Goal: Task Accomplishment & Management: Manage account settings

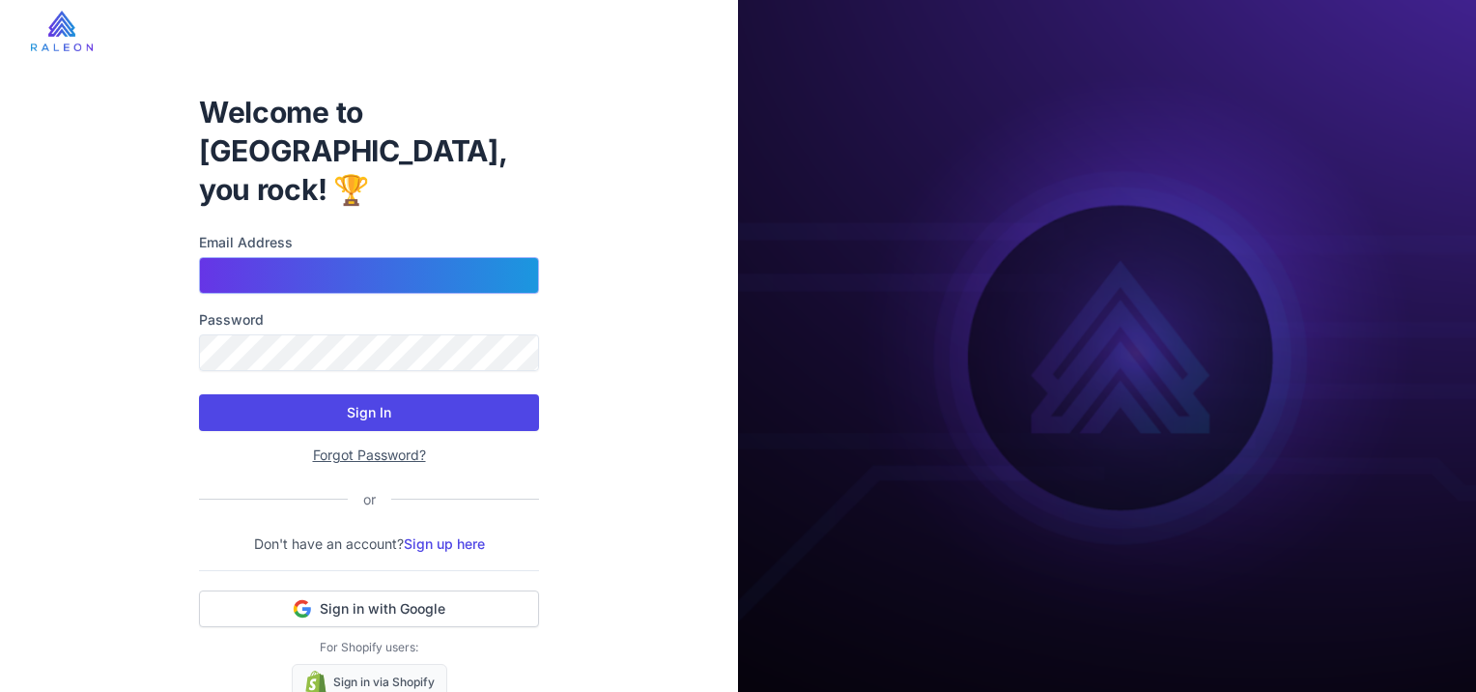
type input "**********"
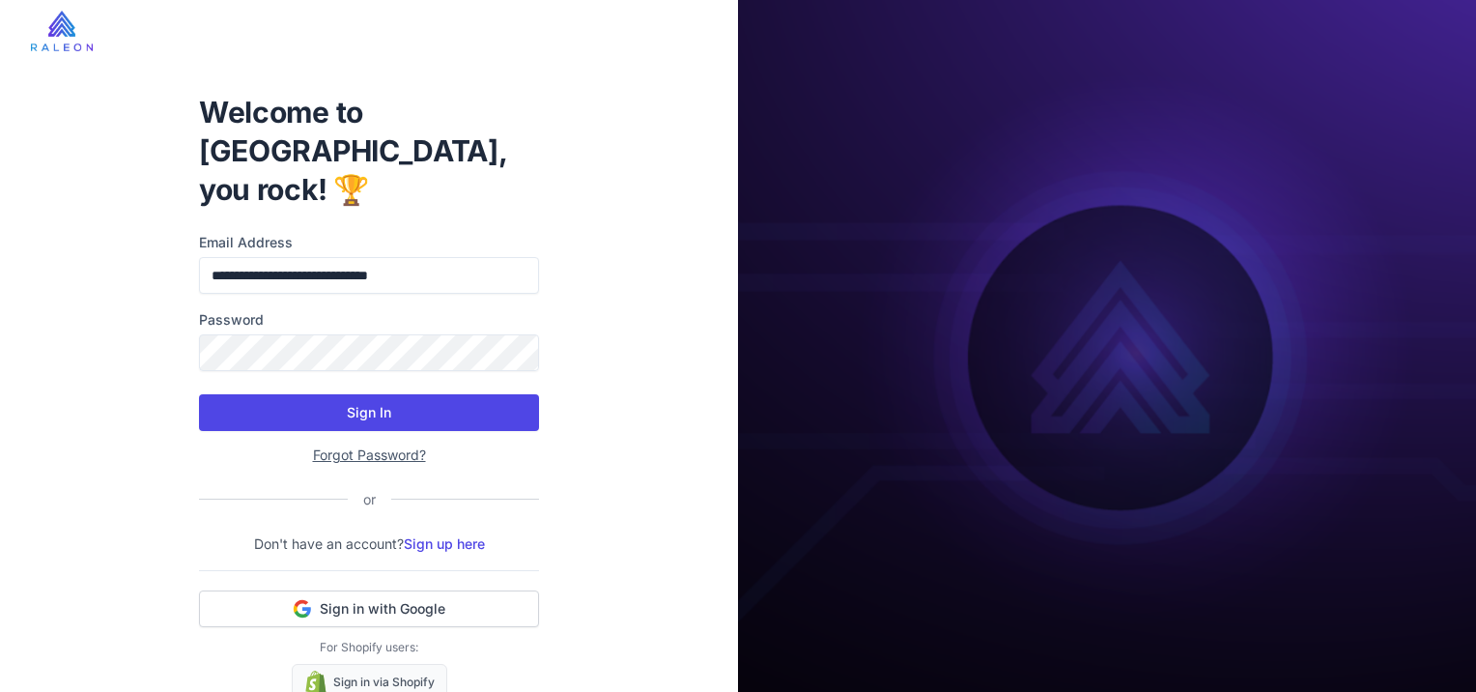
click at [375, 394] on button "Sign In" at bounding box center [369, 412] width 340 height 37
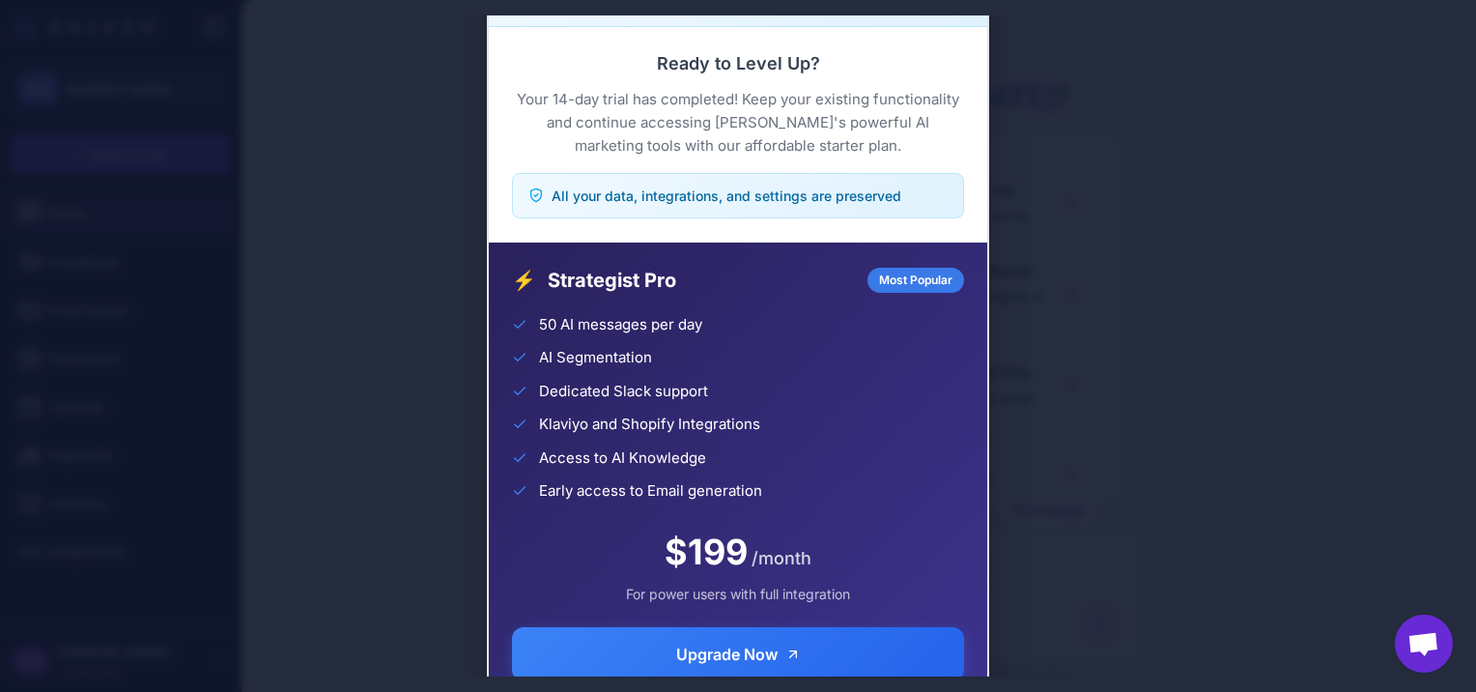
click at [1267, 403] on div "Trial Complete Continue your AI marketing journey Ready to Level Up? Your 14-da…" at bounding box center [738, 345] width 1476 height 661
click at [1128, 384] on div "Trial Complete Continue your AI marketing journey Ready to Level Up? Your 14-da…" at bounding box center [738, 345] width 1476 height 661
click at [1127, 429] on div "Trial Complete Continue your AI marketing journey Ready to Level Up? Your 14-da…" at bounding box center [738, 345] width 1476 height 661
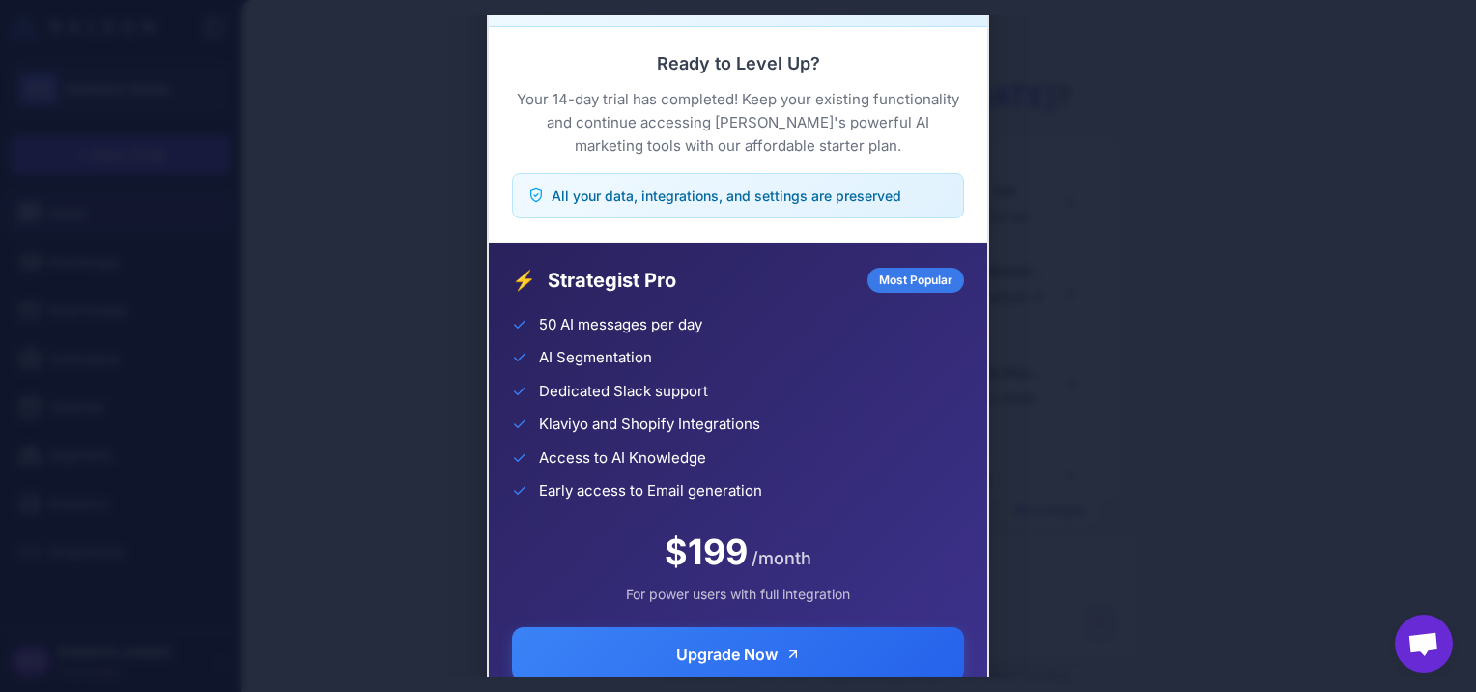
drag, startPoint x: 1127, startPoint y: 429, endPoint x: 1060, endPoint y: 441, distance: 68.8
click at [1060, 441] on div "Trial Complete Continue your AI marketing journey Ready to Level Up? Your 14-da…" at bounding box center [738, 345] width 1476 height 661
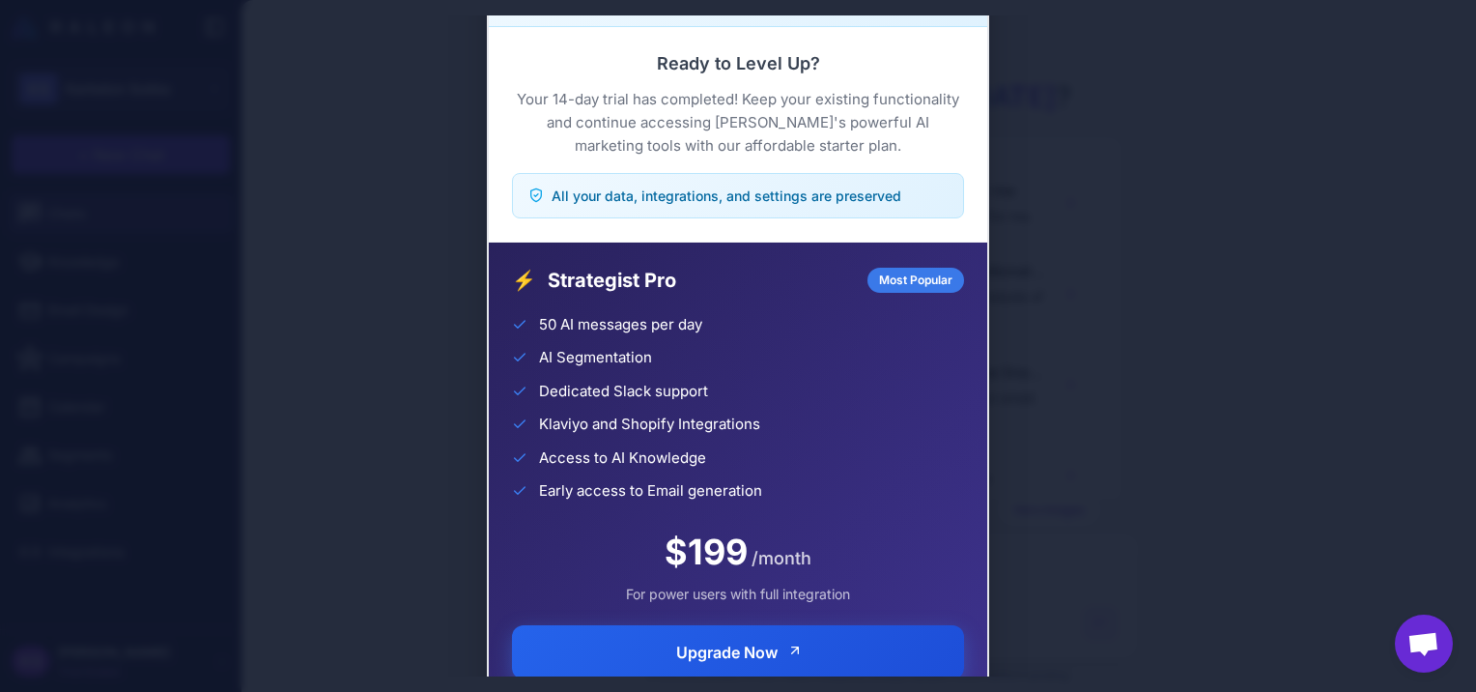
click at [716, 645] on span "Upgrade Now" at bounding box center [726, 652] width 101 height 23
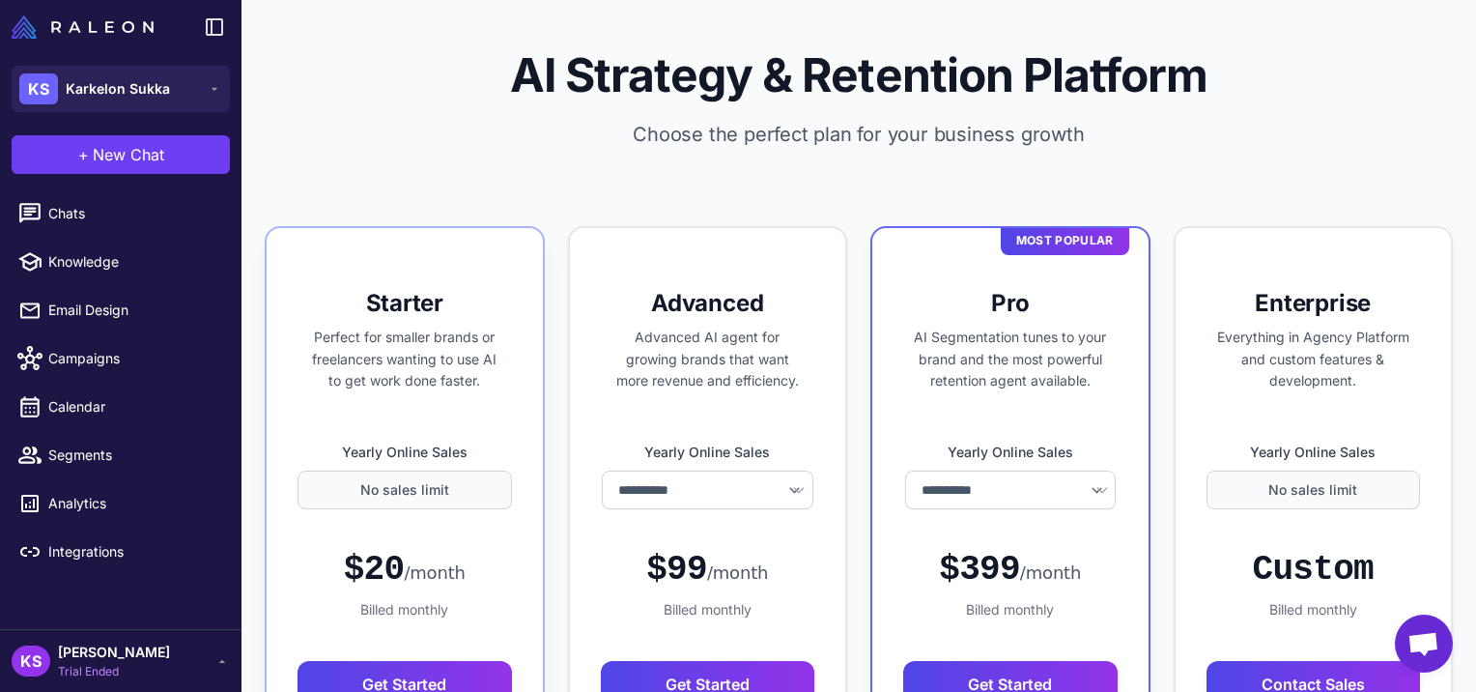
select select "*******"
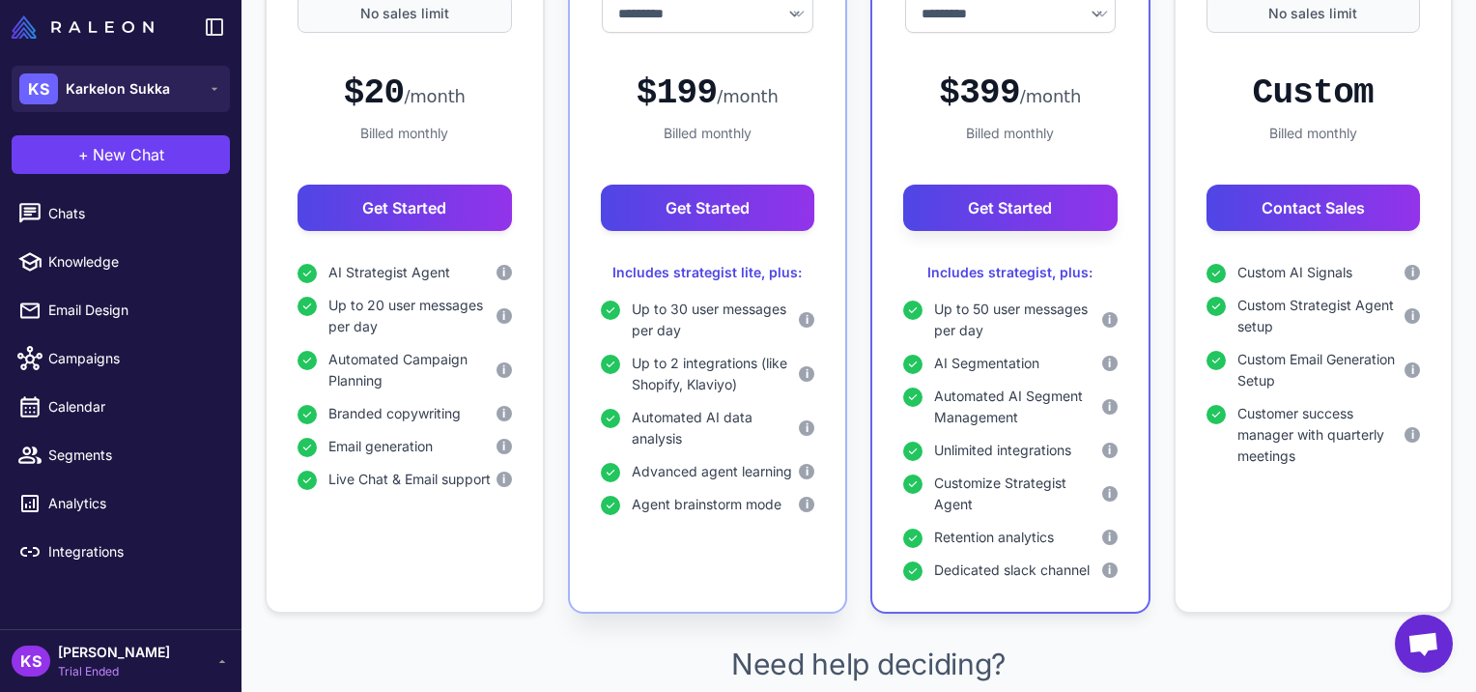
scroll to position [483, 0]
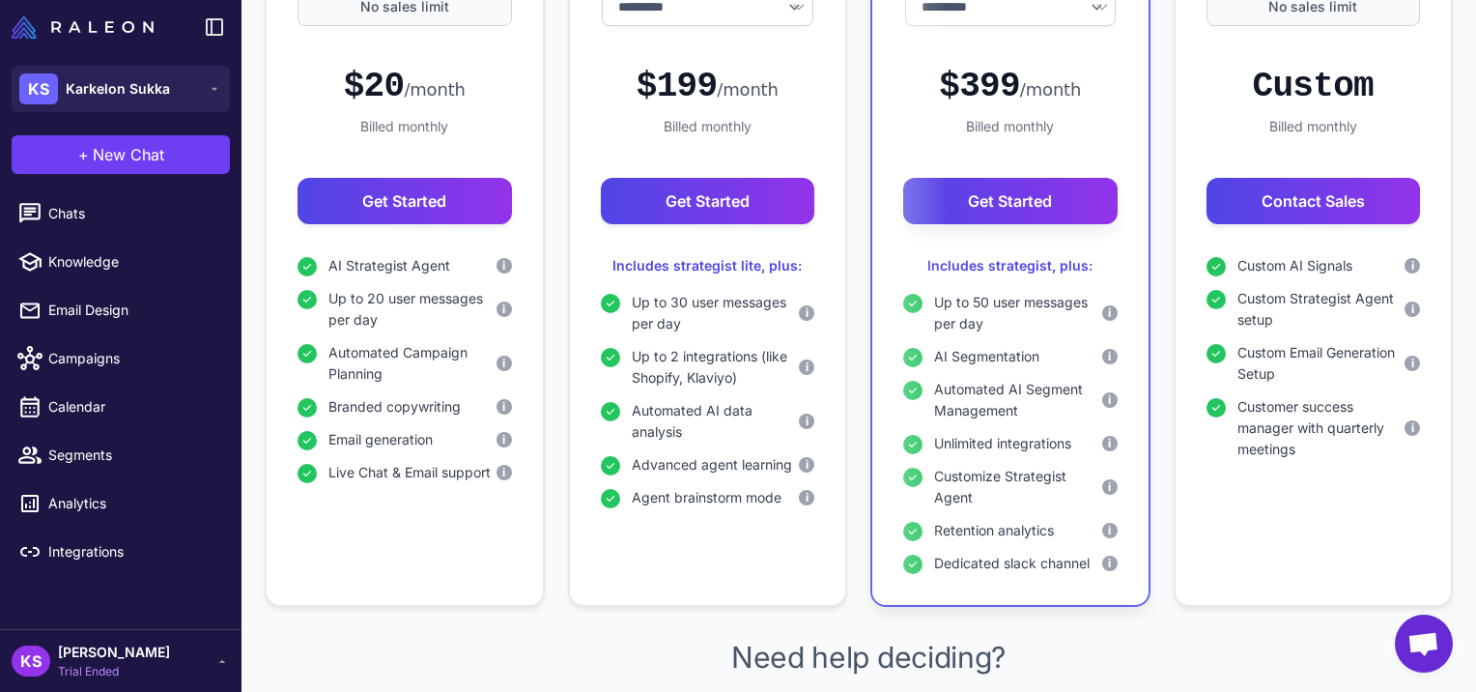
click at [173, 656] on div "KS Katri Söderlund Trial Ended" at bounding box center [121, 660] width 218 height 39
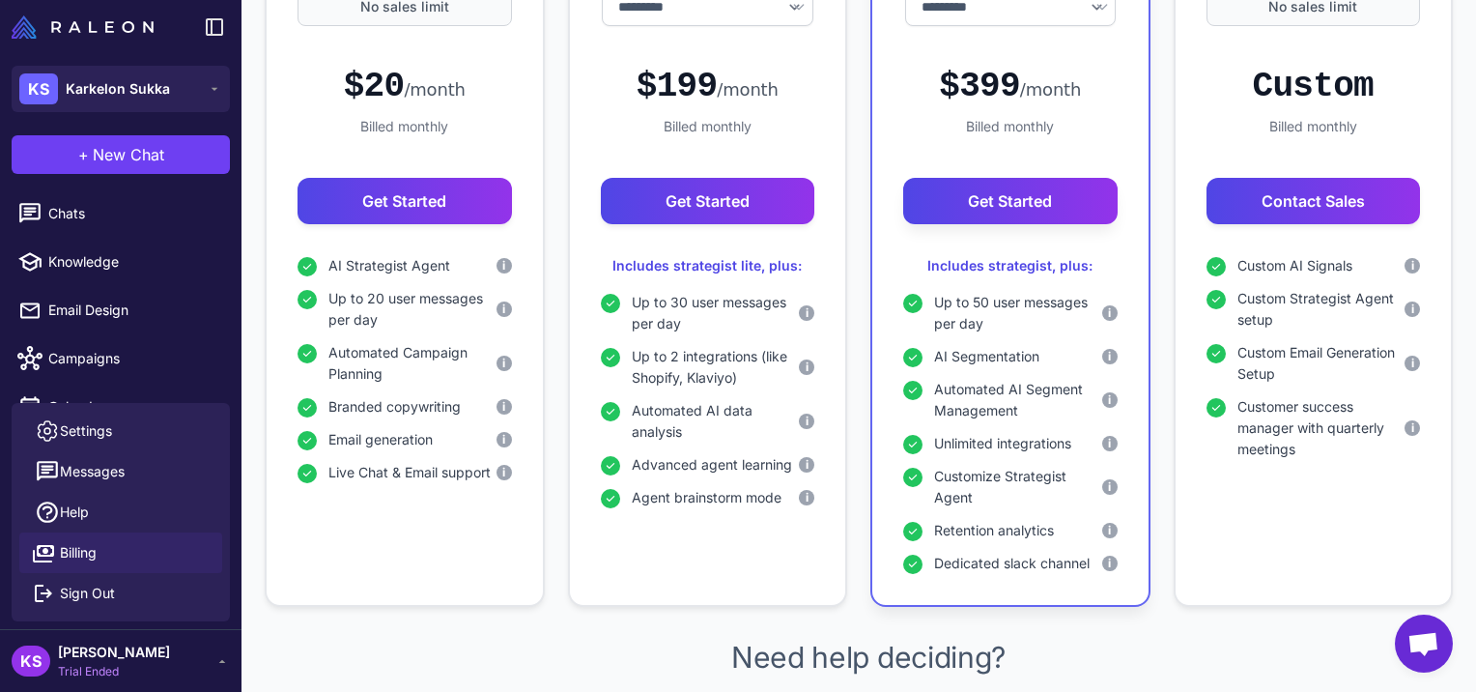
click at [92, 550] on span "Billing" at bounding box center [78, 552] width 37 height 21
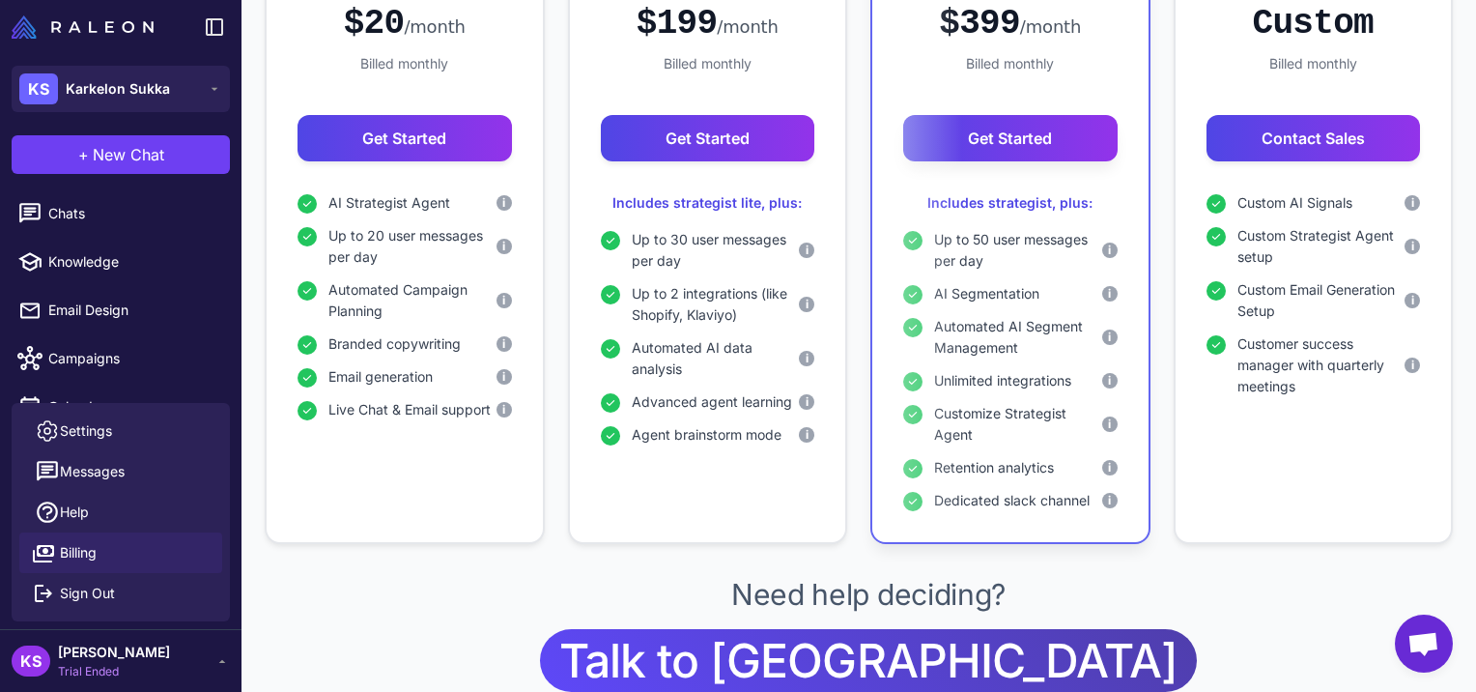
scroll to position [584, 0]
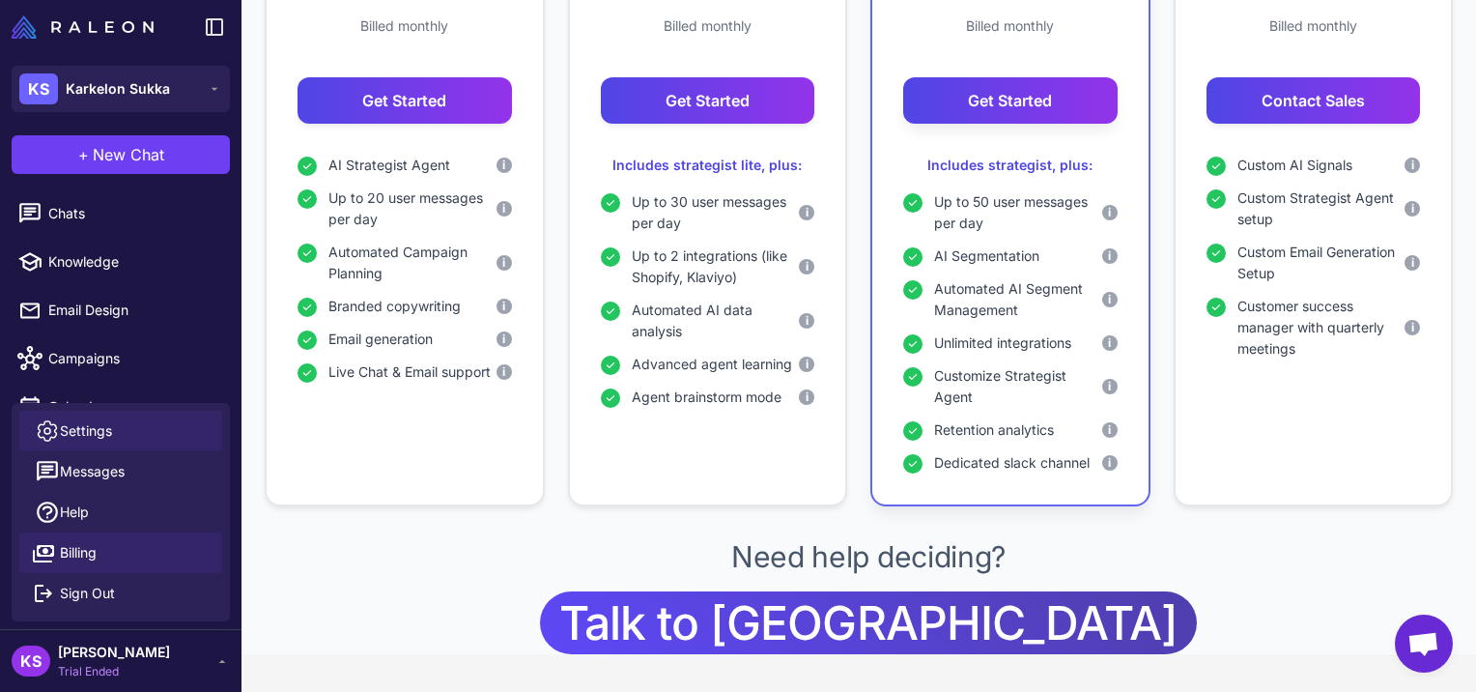
click at [67, 433] on span "Settings" at bounding box center [86, 430] width 52 height 21
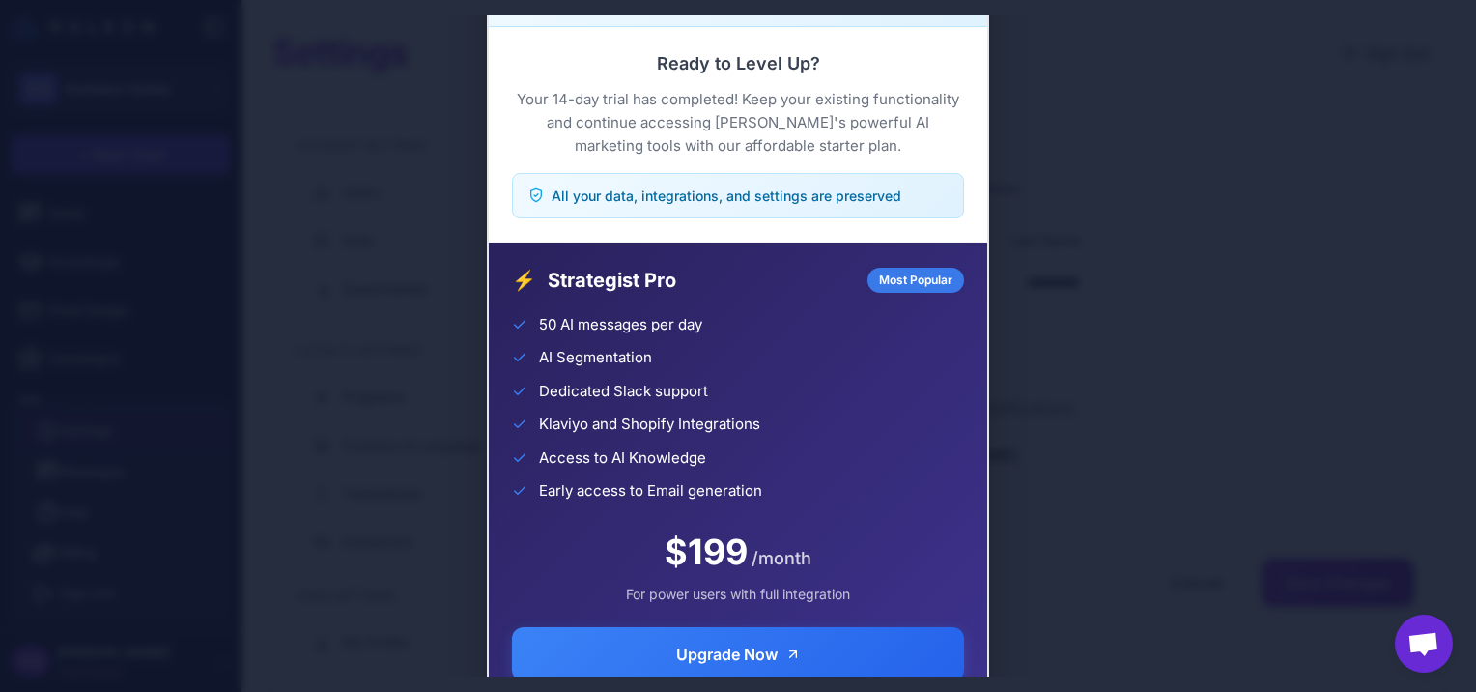
click at [344, 441] on div "Trial Complete Continue your AI marketing journey Ready to Level Up? Your 14-da…" at bounding box center [738, 345] width 1476 height 661
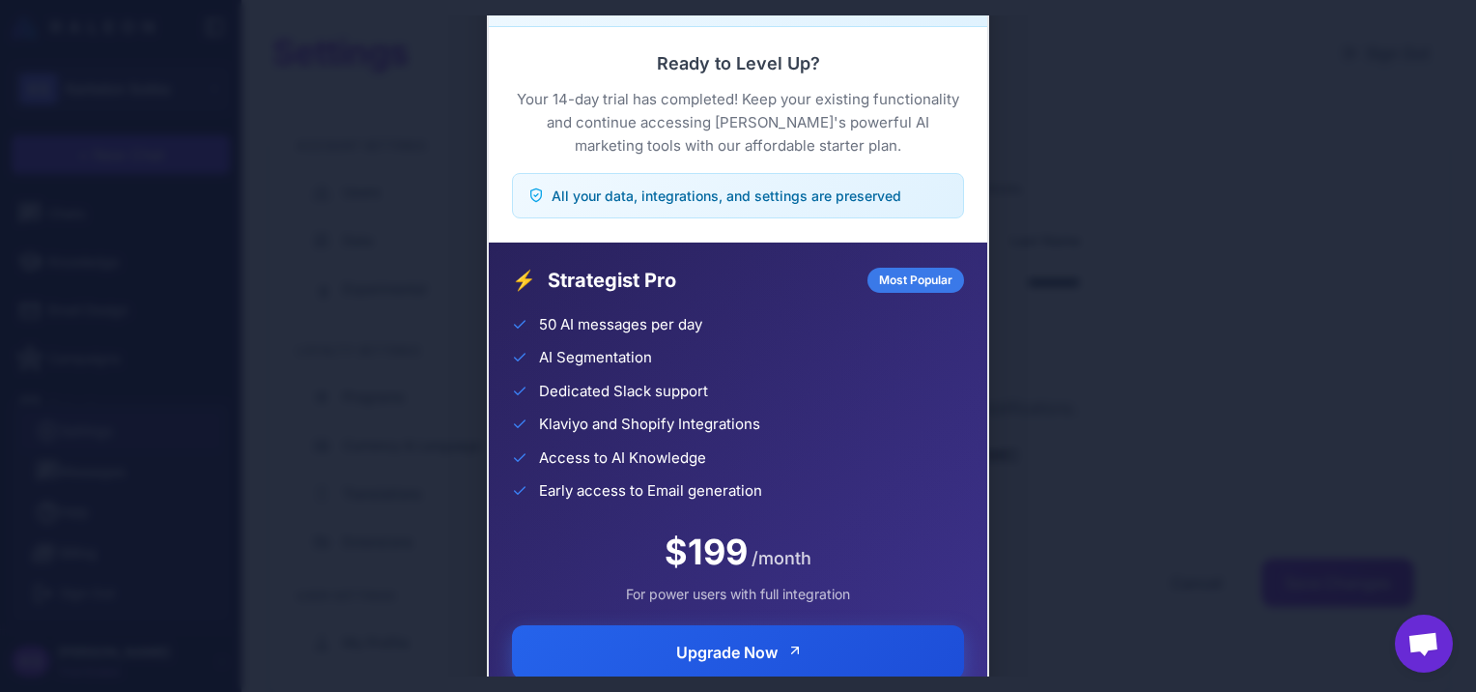
click at [767, 642] on span "Upgrade Now" at bounding box center [726, 652] width 101 height 23
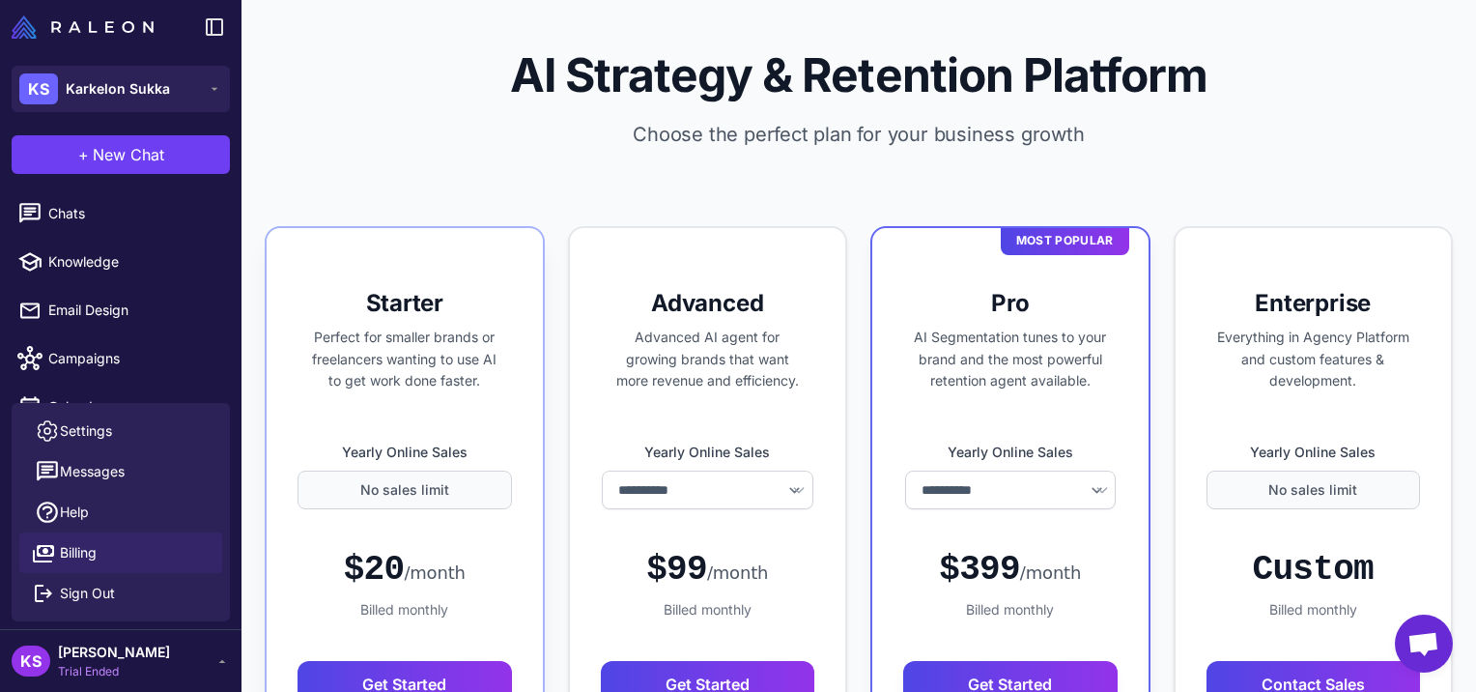
select select "*******"
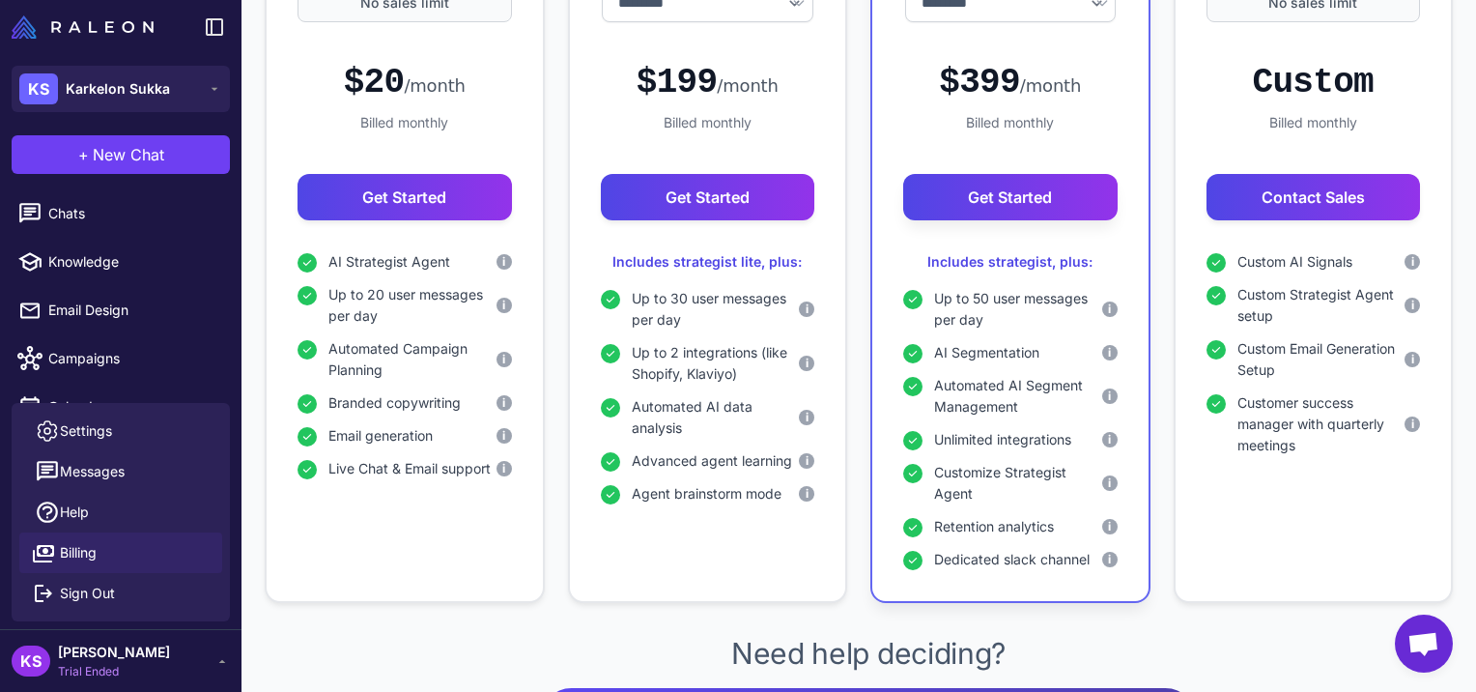
scroll to position [584, 0]
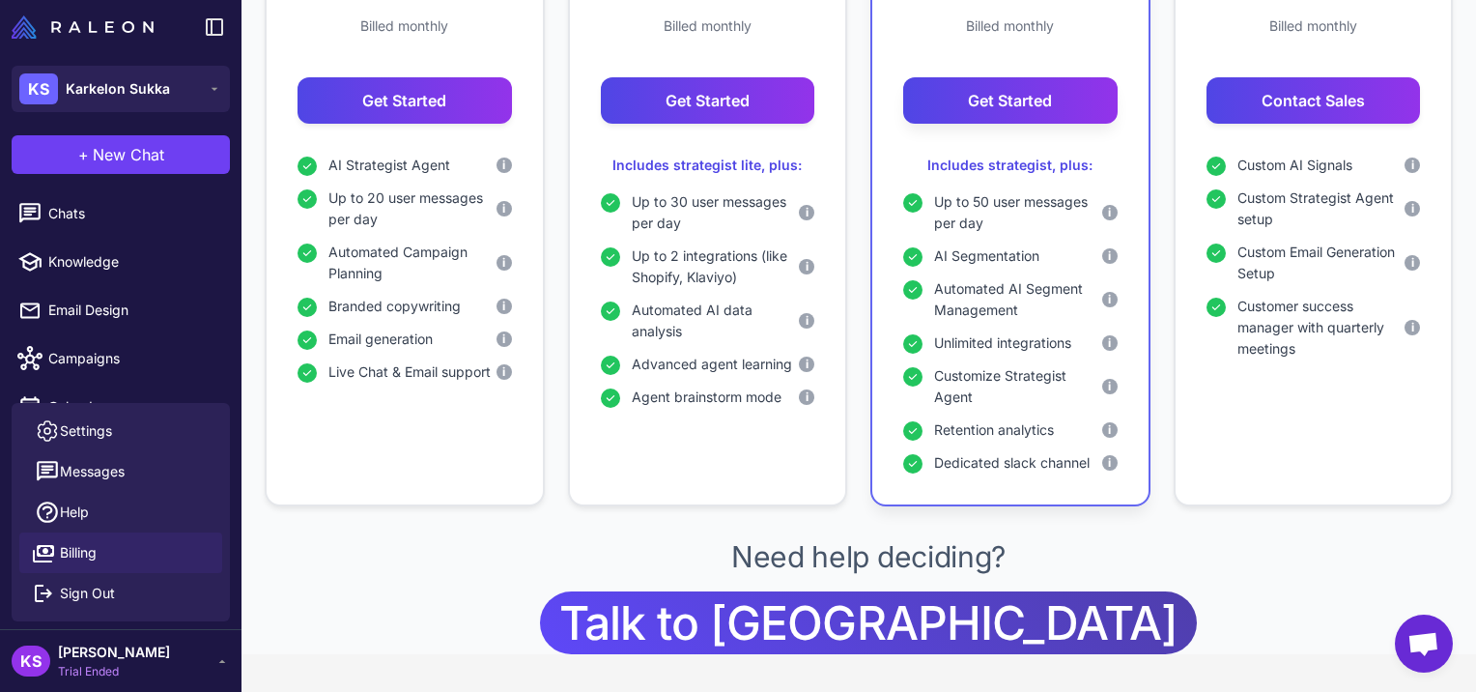
click at [205, 661] on div "KS Katri Söderlund Trial Ended" at bounding box center [121, 660] width 218 height 39
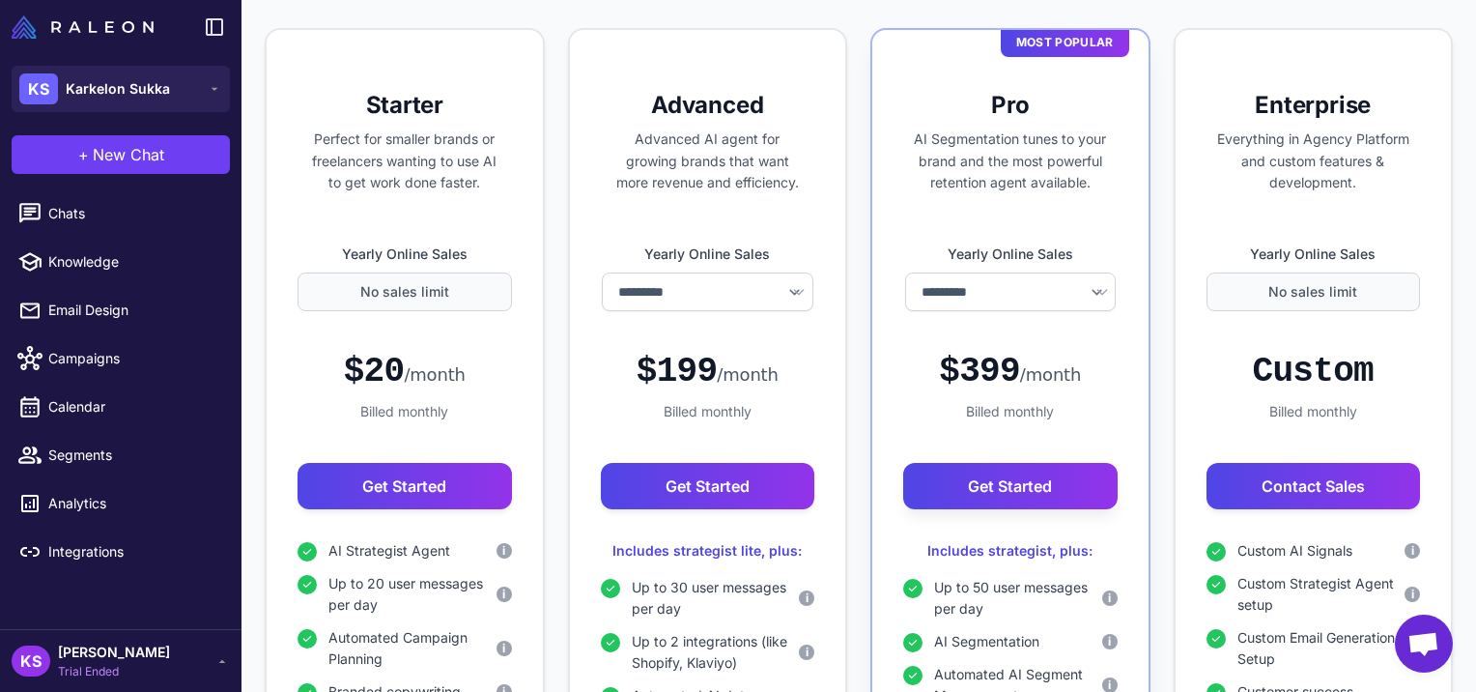
scroll to position [197, 0]
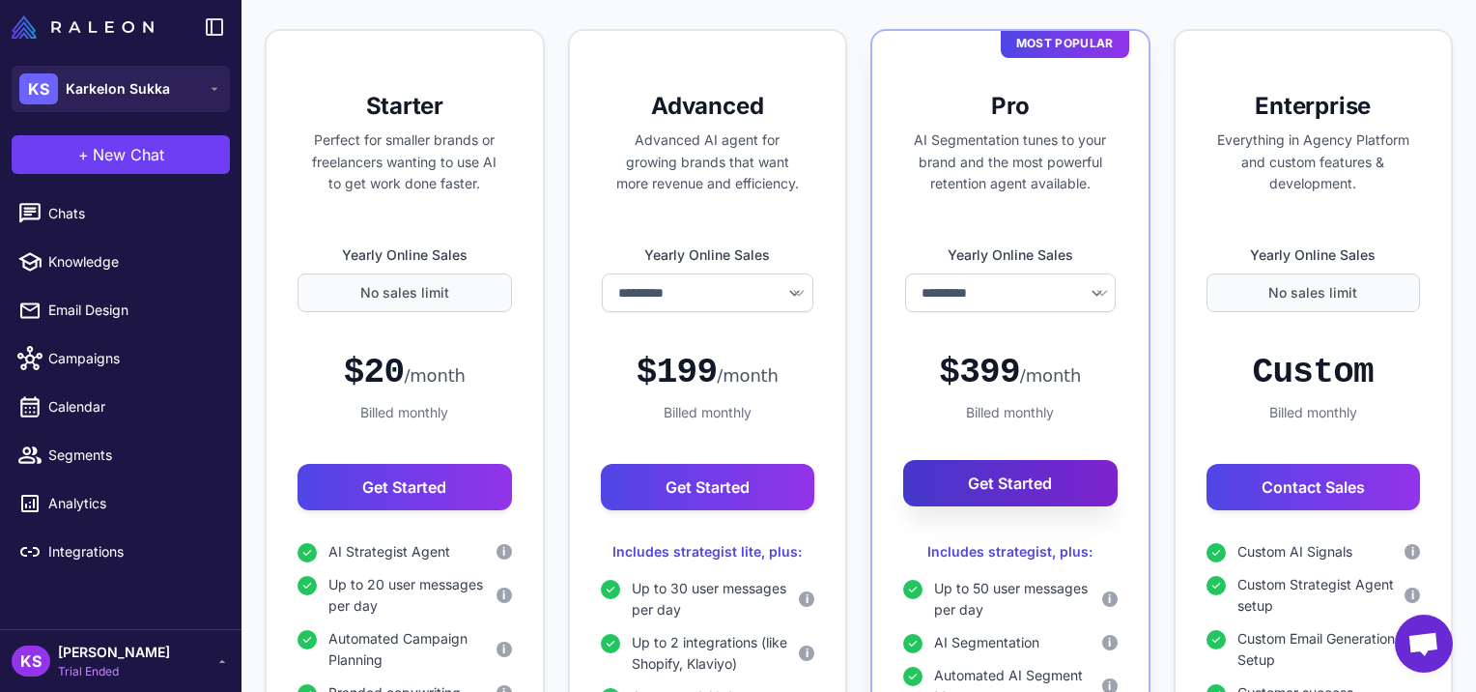
click at [1009, 491] on button "Get Started" at bounding box center [1010, 483] width 214 height 46
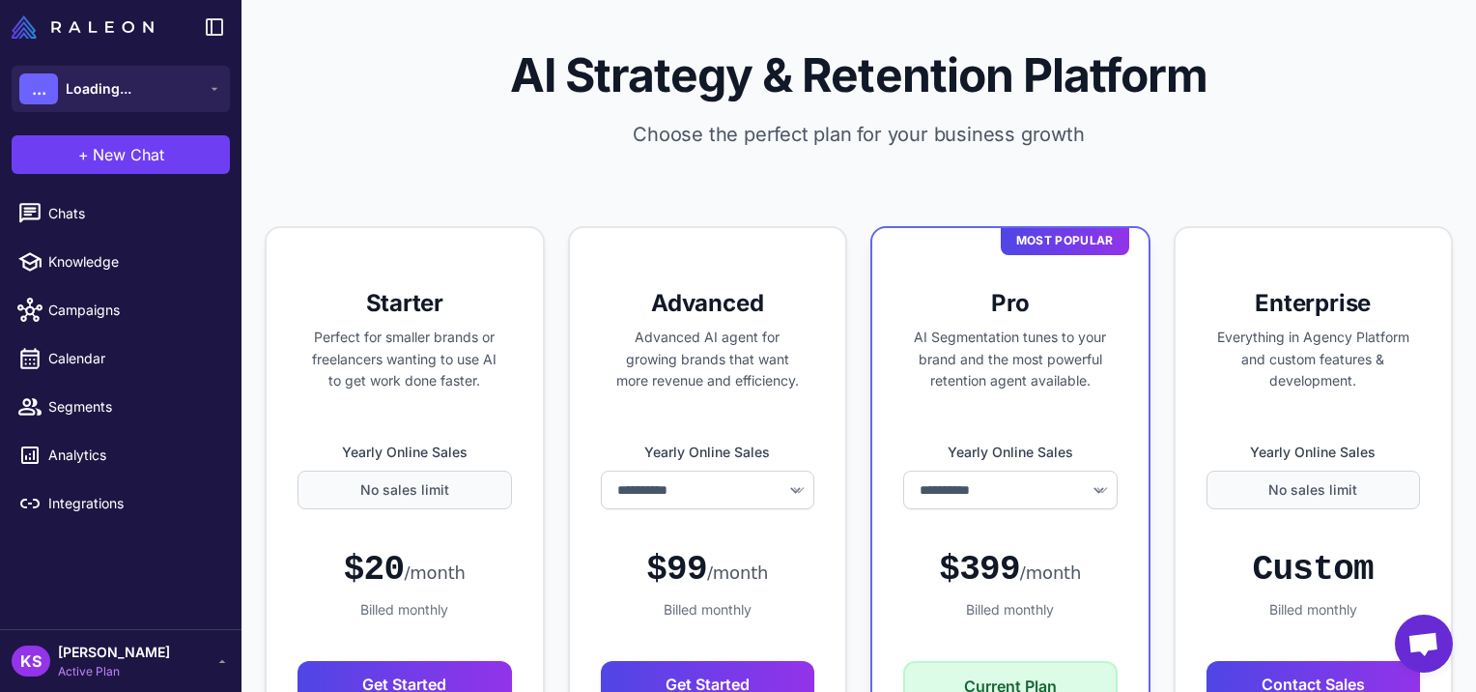
select select "*******"
click at [164, 649] on div "KS [PERSON_NAME] Active Plan" at bounding box center [121, 660] width 218 height 39
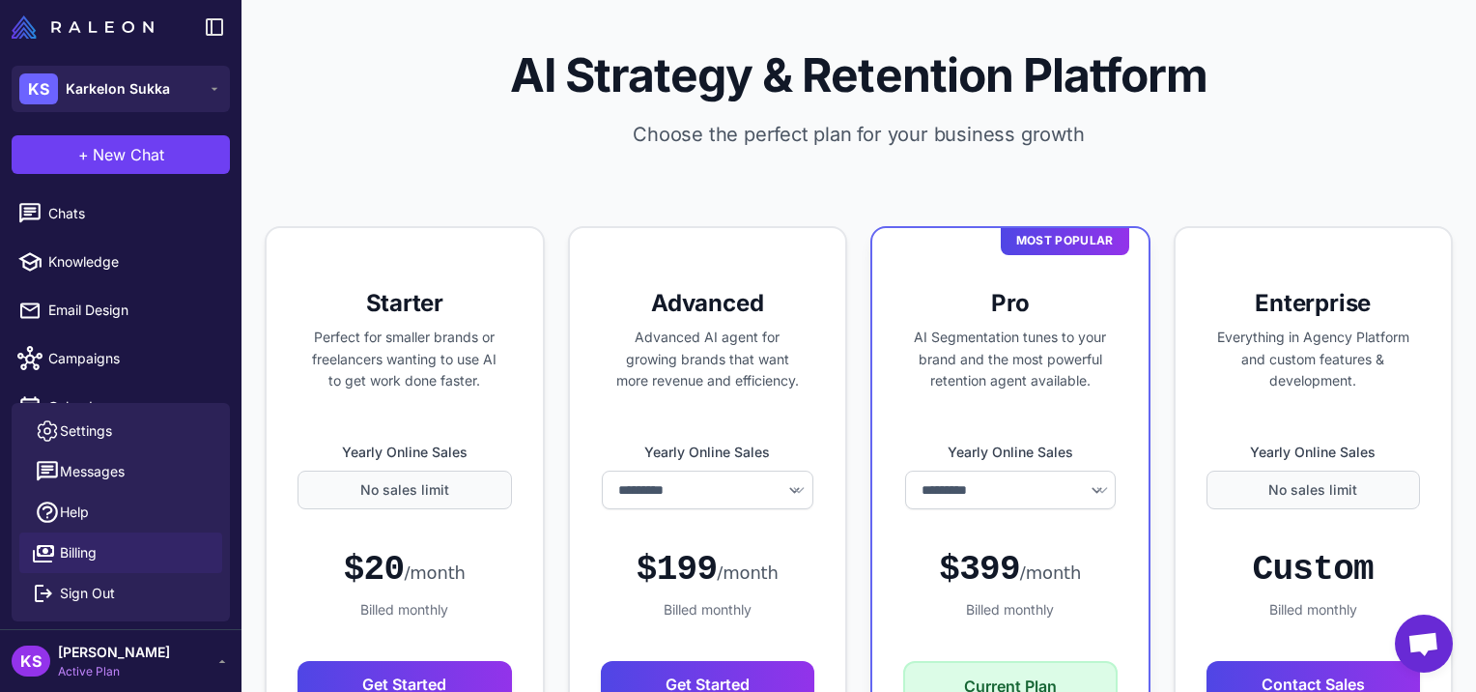
click at [78, 556] on span "Billing" at bounding box center [78, 552] width 37 height 21
click at [87, 427] on span "Settings" at bounding box center [86, 430] width 52 height 21
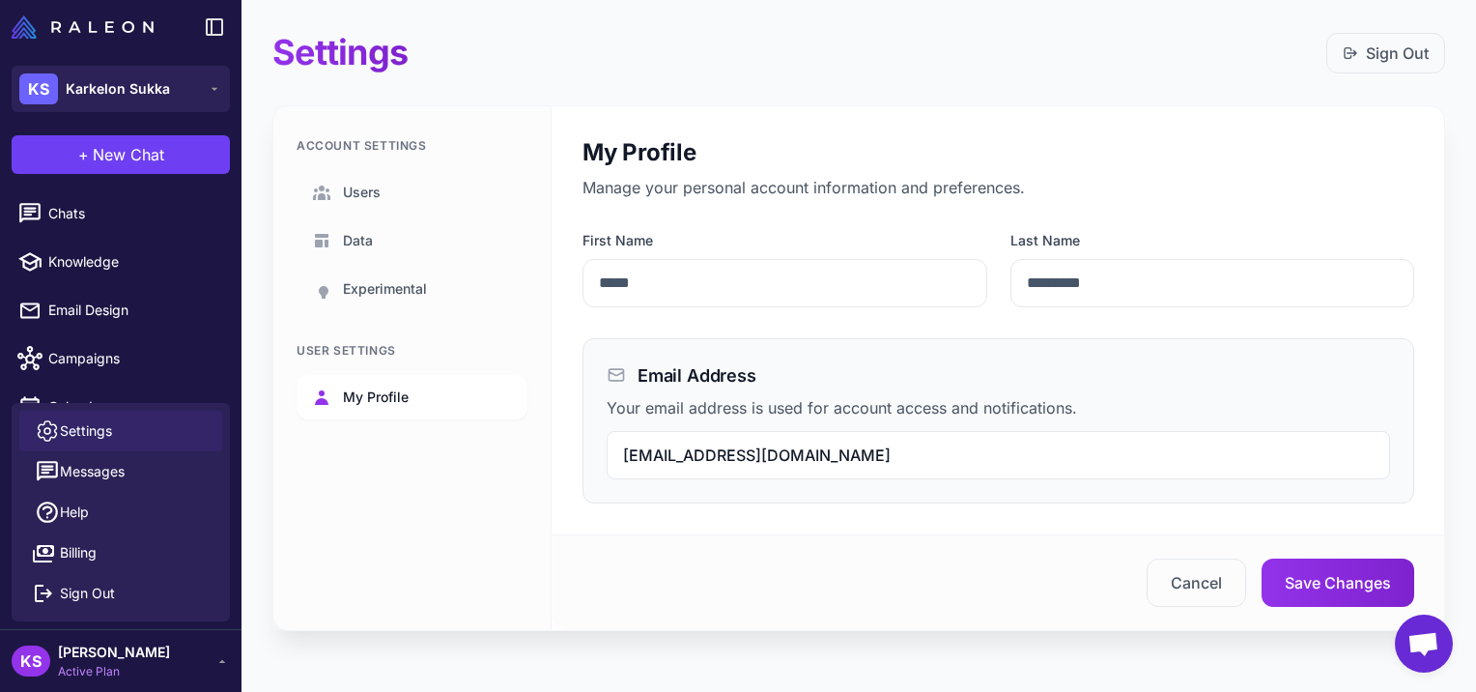
click at [357, 398] on span "My Profile" at bounding box center [376, 396] width 66 height 21
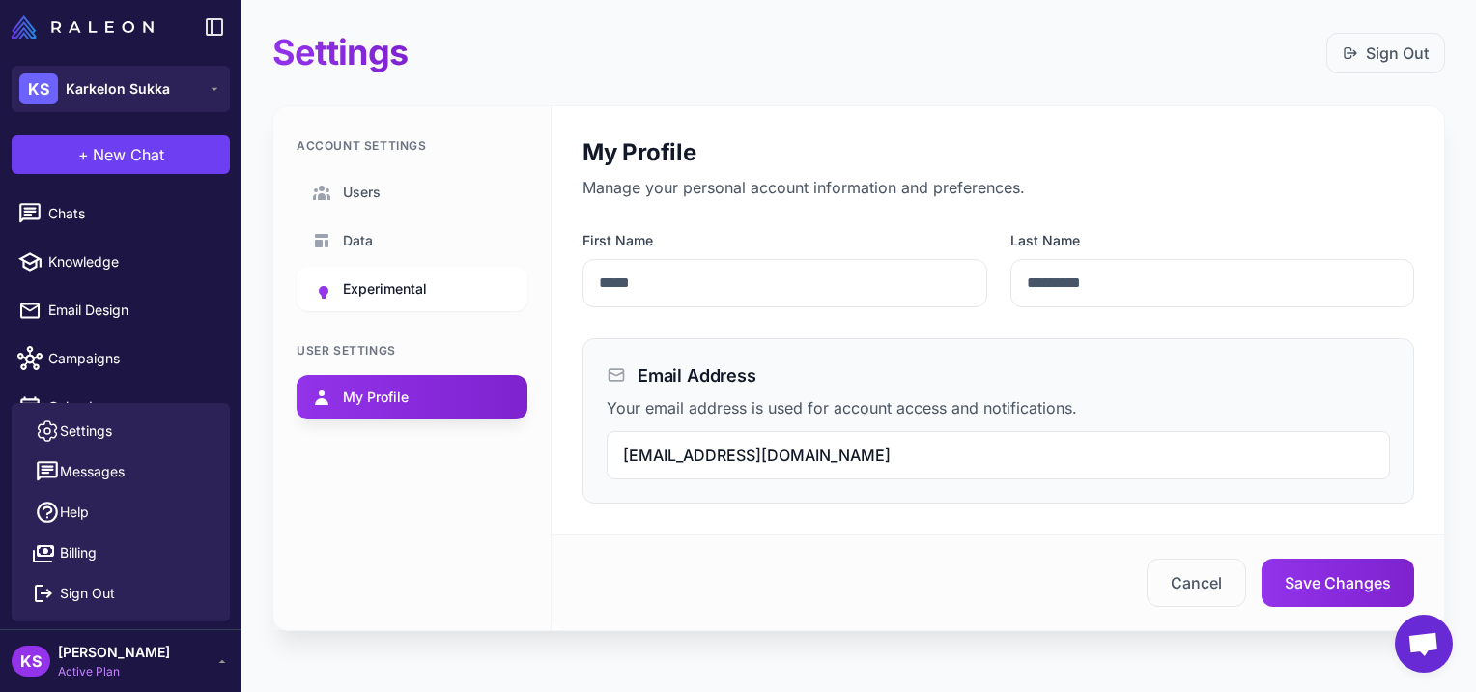
click at [356, 278] on span "Experimental" at bounding box center [385, 288] width 84 height 21
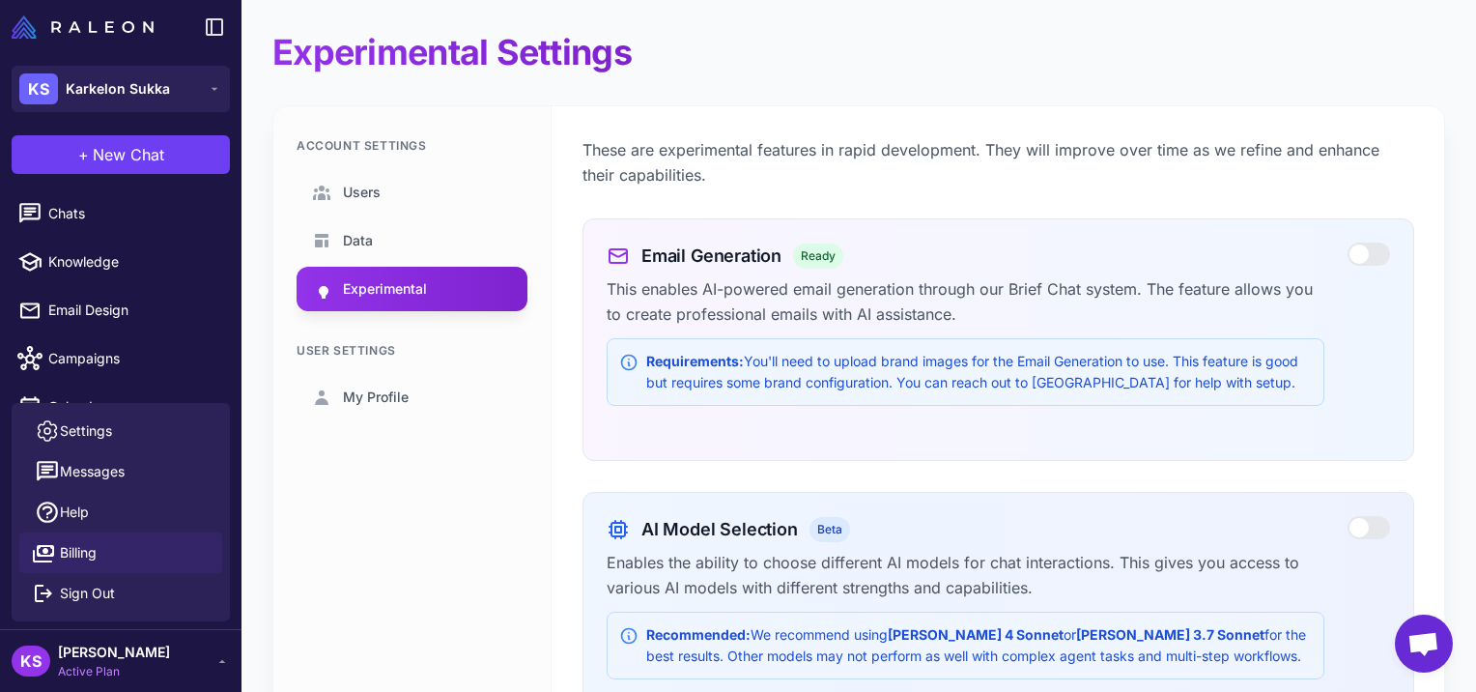
click at [73, 548] on span "Billing" at bounding box center [78, 552] width 37 height 21
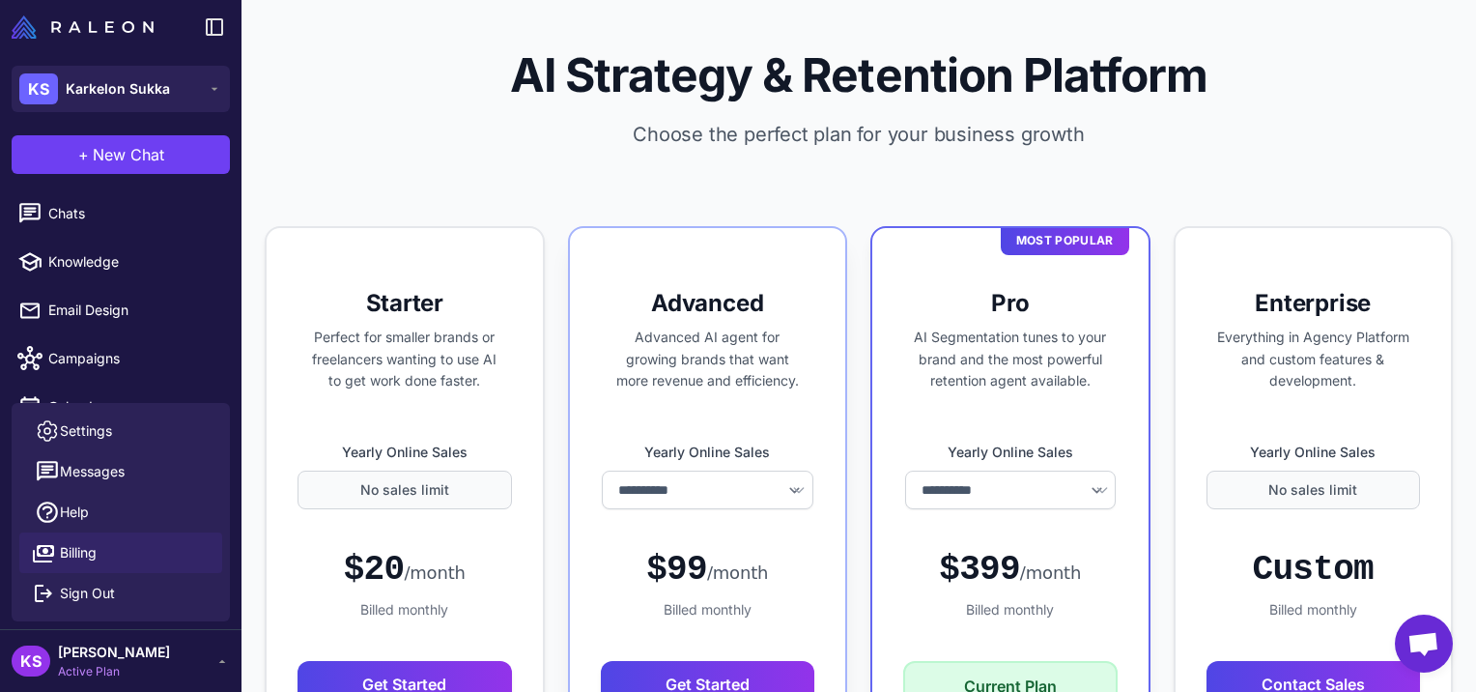
select select "*******"
click at [1410, 634] on span "Avoin keskustelu" at bounding box center [1424, 645] width 32 height 27
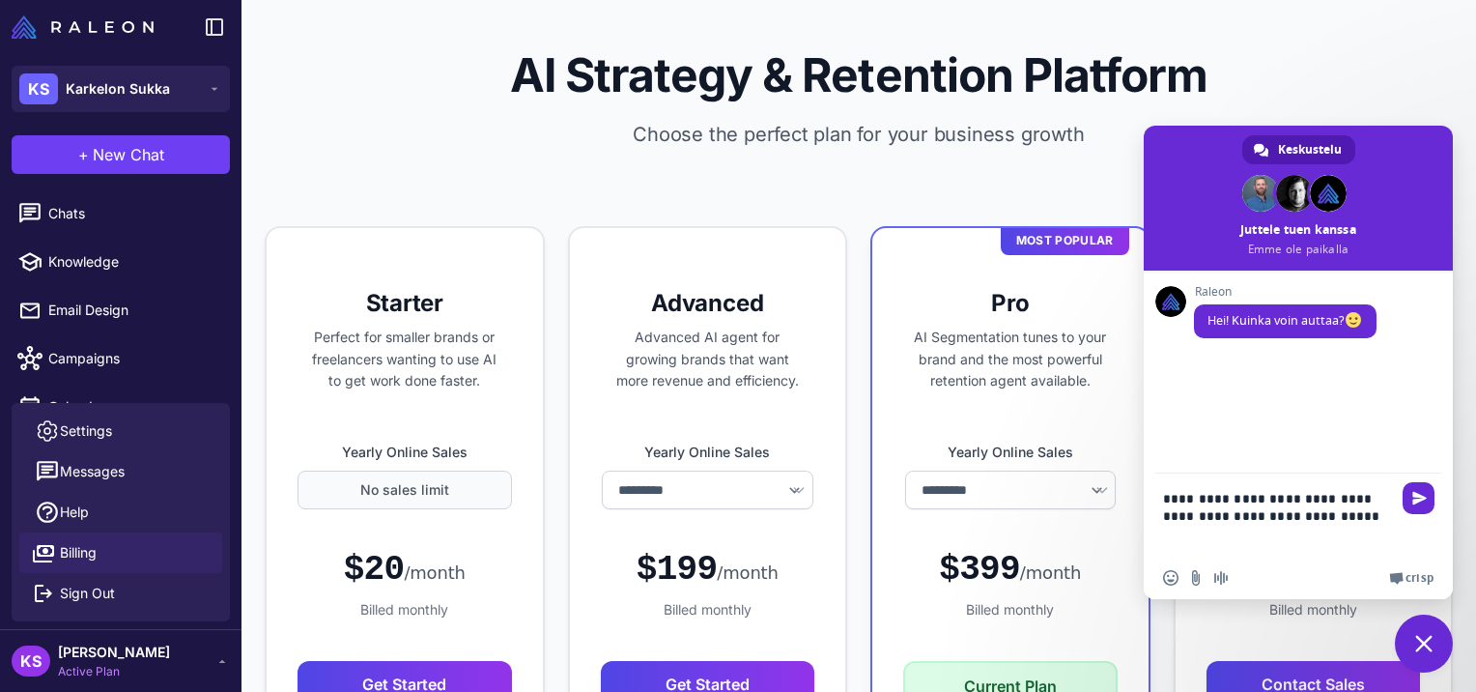
type textarea "**********"
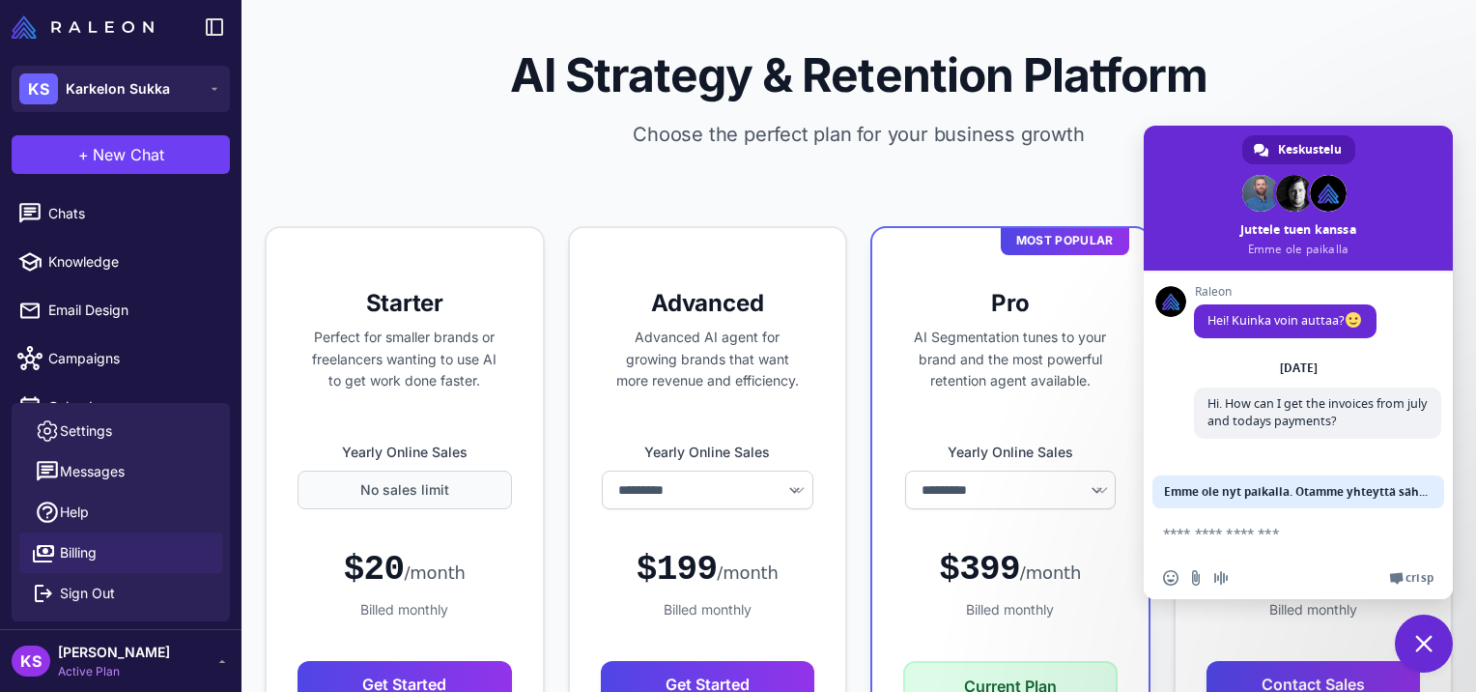
click at [1028, 163] on div "AI Strategy & Retention Platform Choose the perfect plan for your business grow…" at bounding box center [859, 113] width 1235 height 226
